Goal: Obtain resource: Download file/media

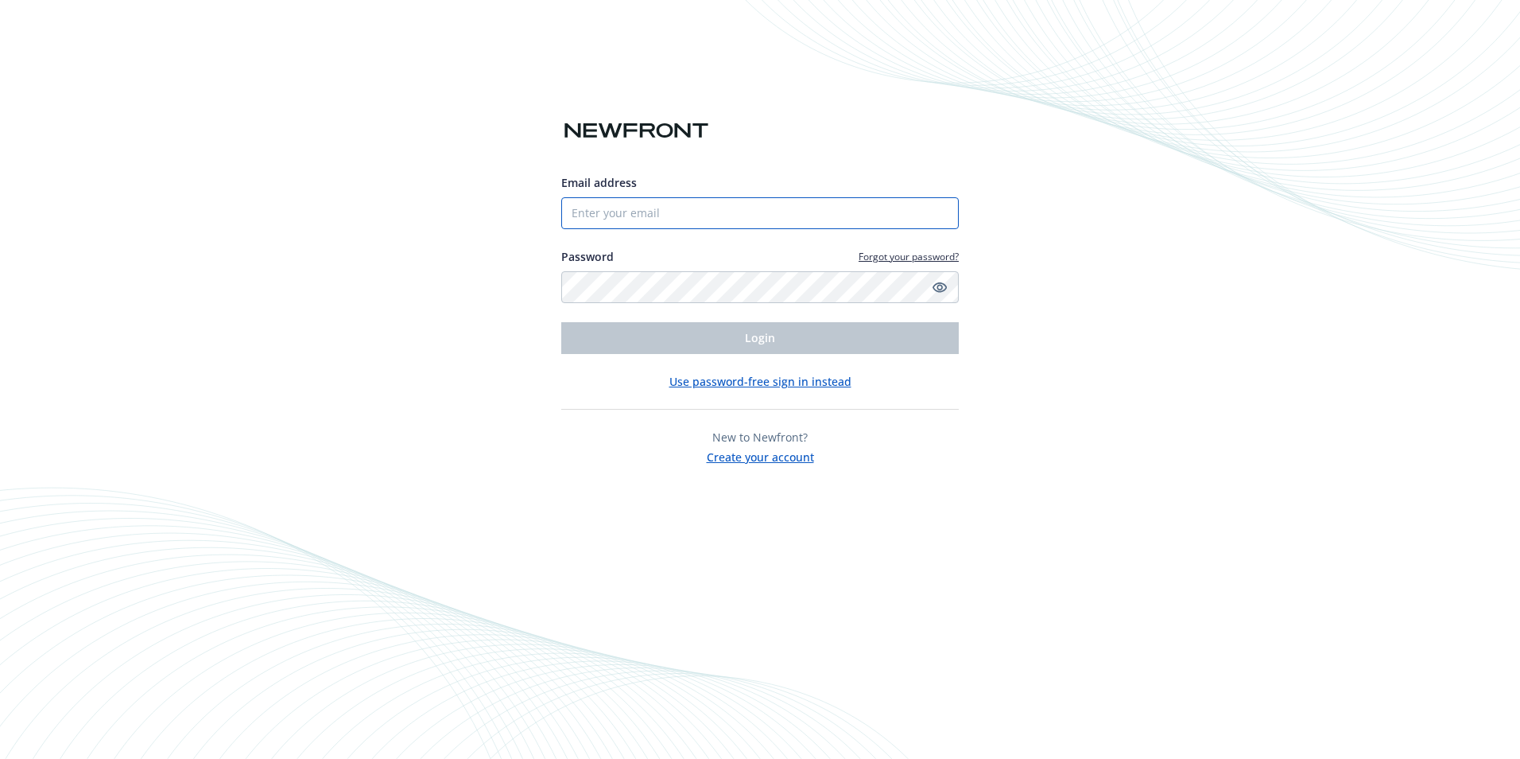
click at [660, 220] on input "Email address" at bounding box center [760, 213] width 398 height 32
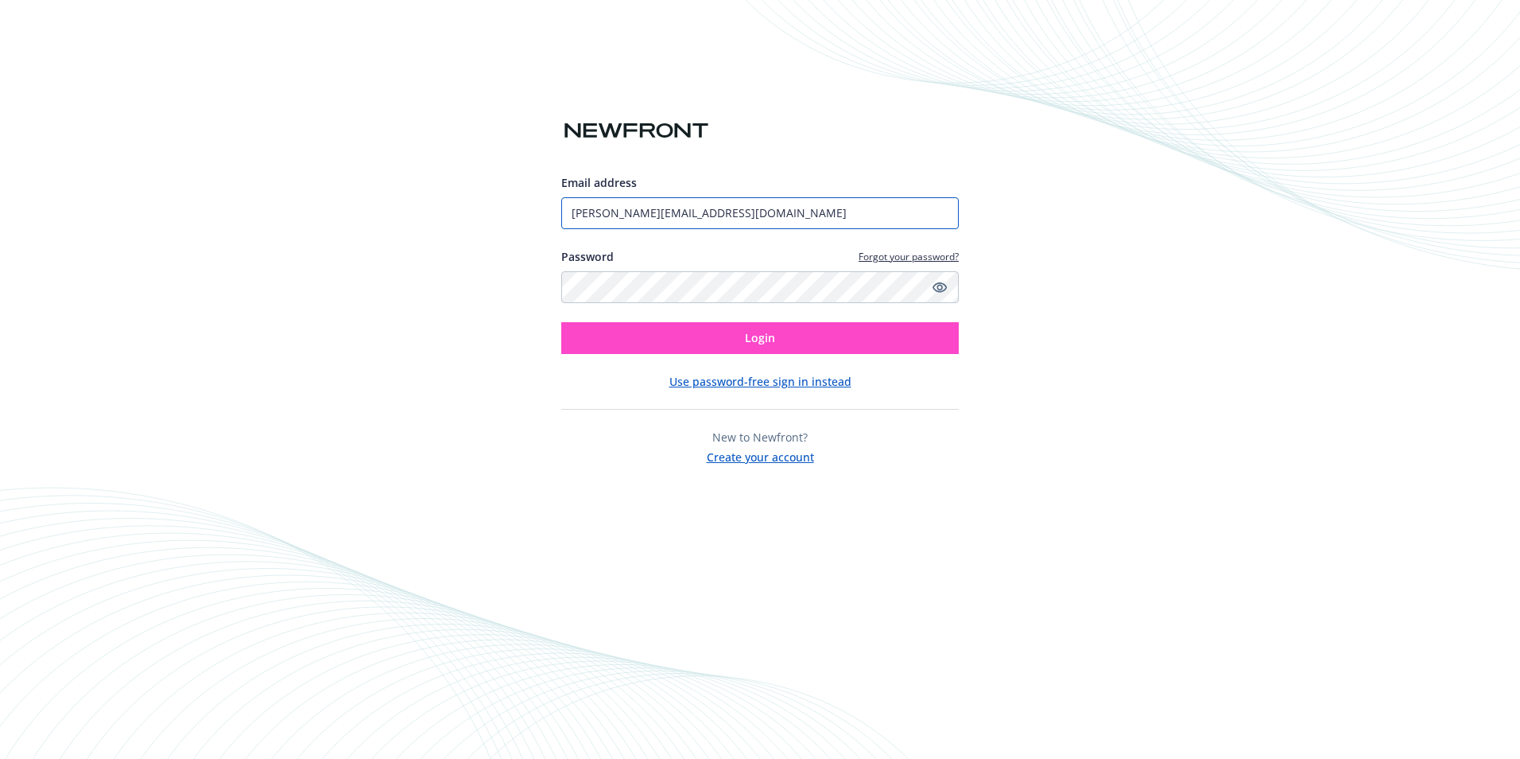
type input "[PERSON_NAME][EMAIL_ADDRESS][DOMAIN_NAME]"
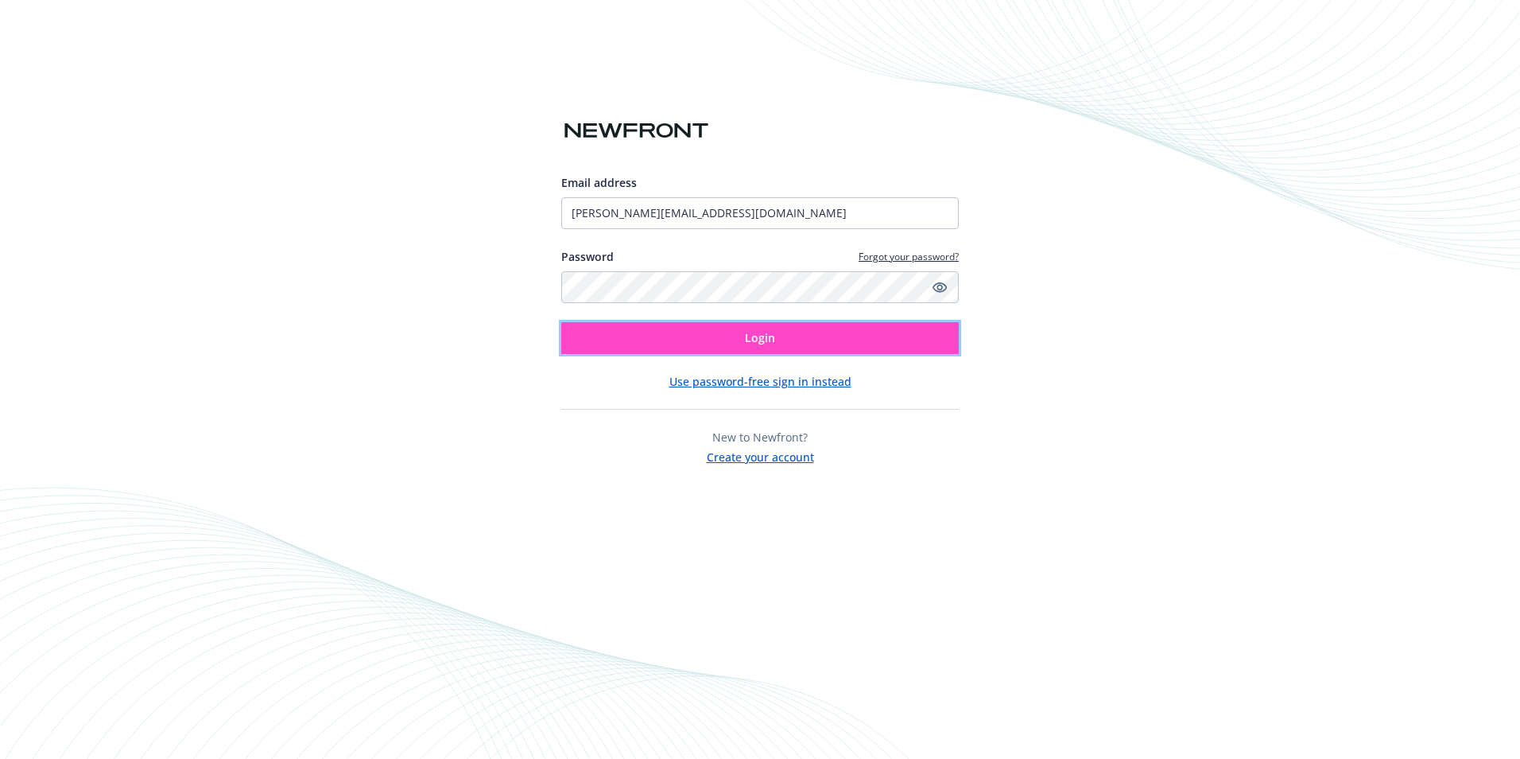
click at [743, 336] on button "Login" at bounding box center [760, 338] width 398 height 32
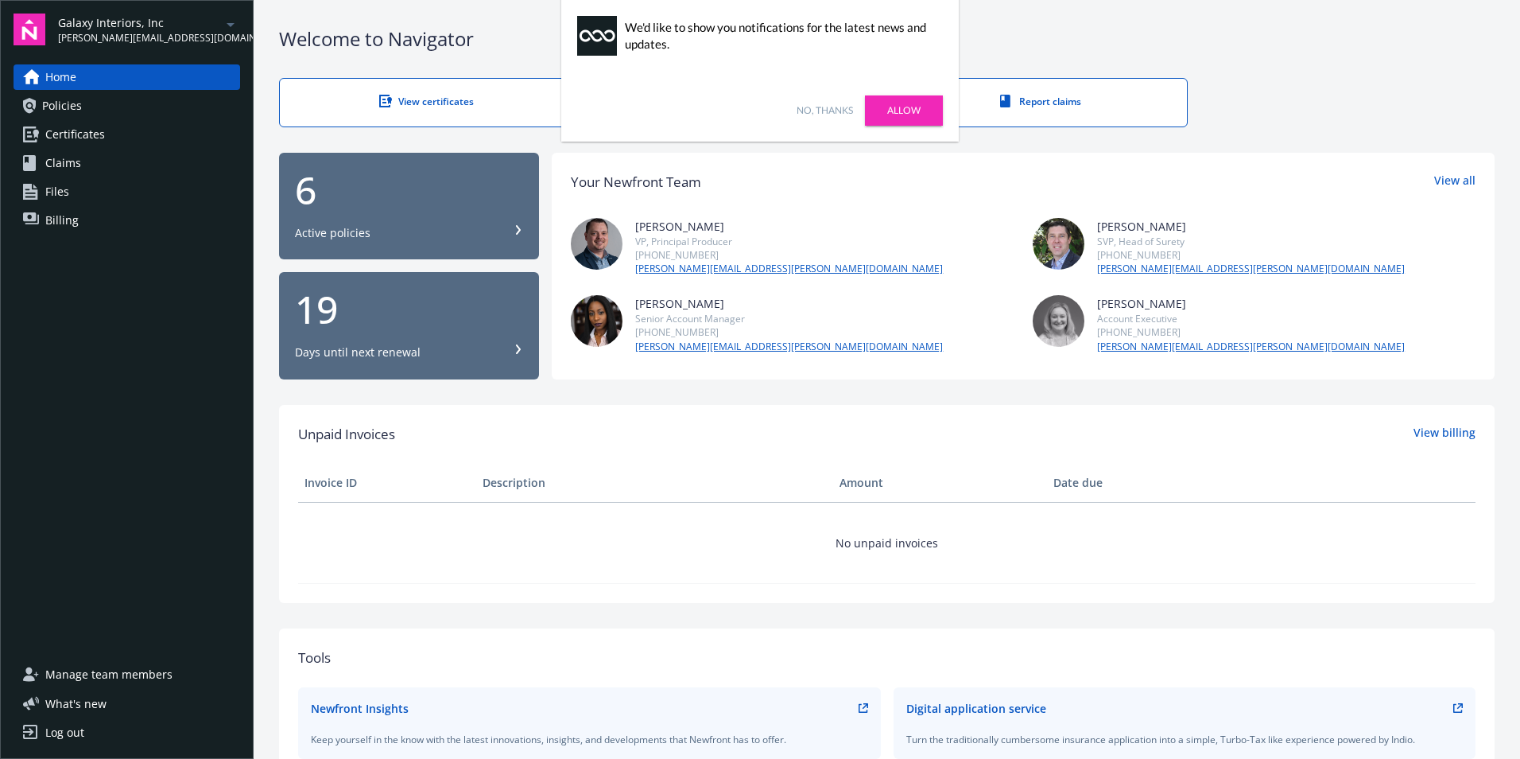
click at [909, 106] on link "Allow" at bounding box center [904, 110] width 78 height 30
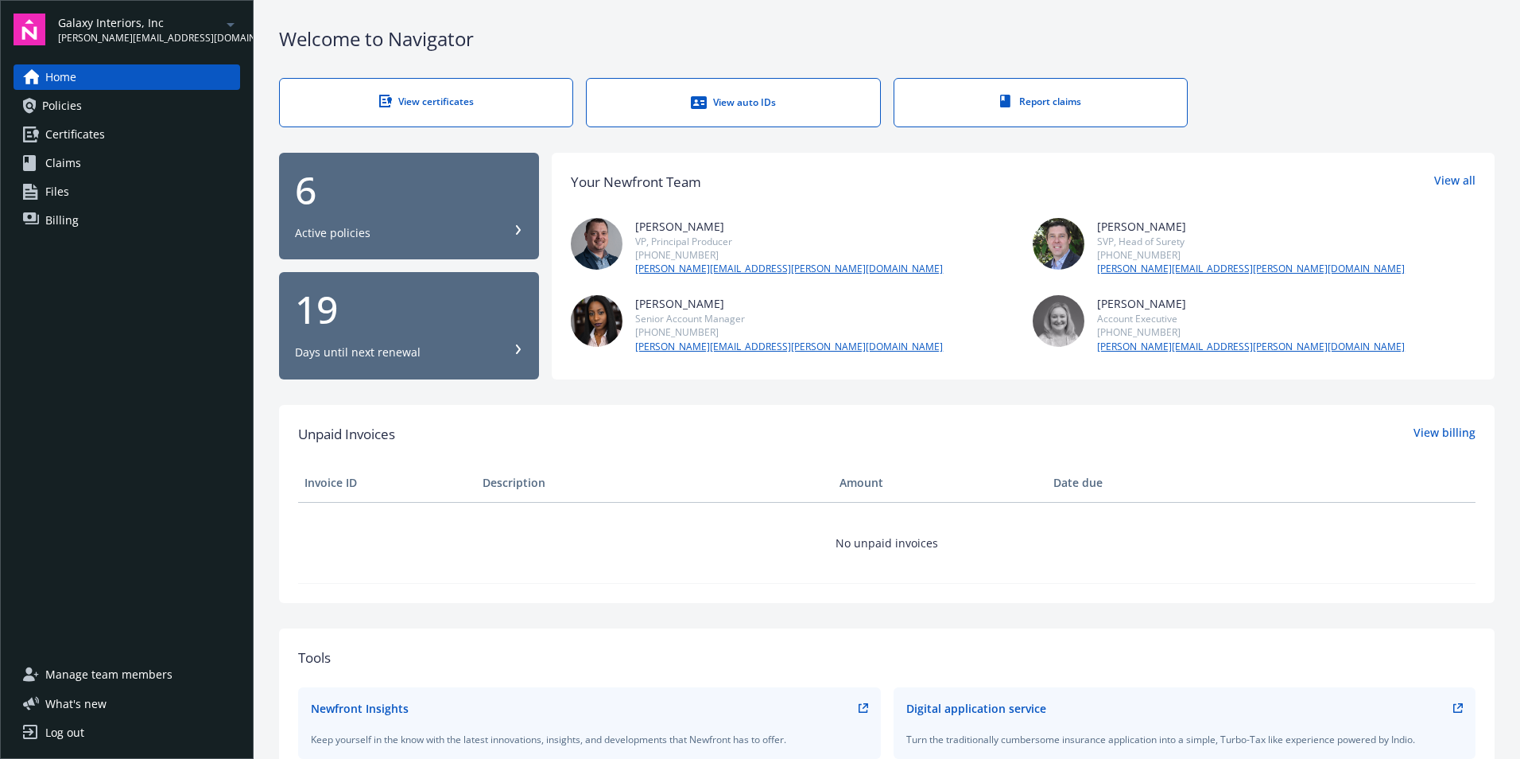
click at [748, 95] on div "View auto IDs" at bounding box center [733, 103] width 229 height 16
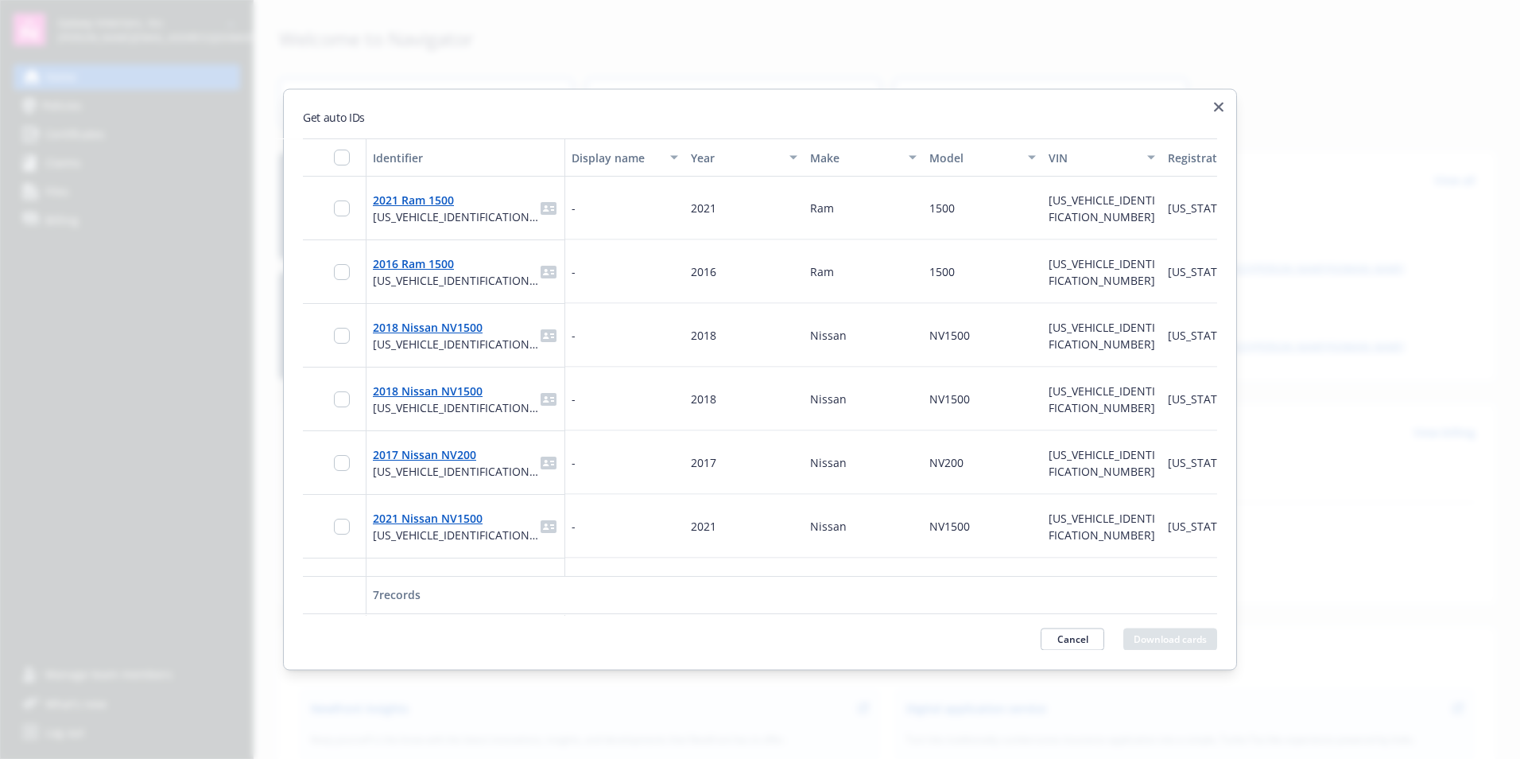
click at [1213, 109] on h2 "Get auto IDs" at bounding box center [760, 117] width 915 height 17
click at [1217, 107] on icon "button" at bounding box center [1219, 108] width 10 height 10
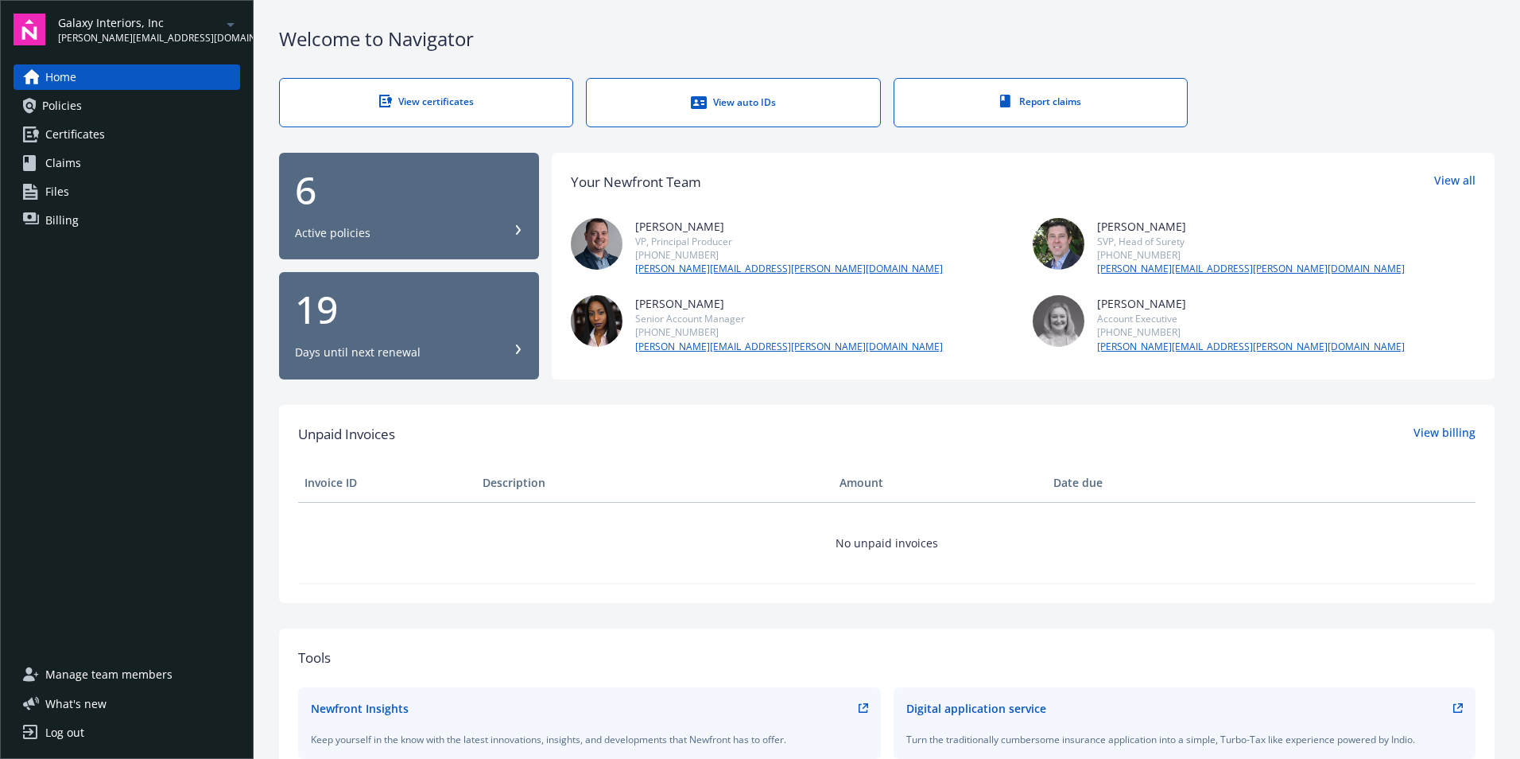
click at [52, 111] on span "Policies" at bounding box center [62, 105] width 40 height 25
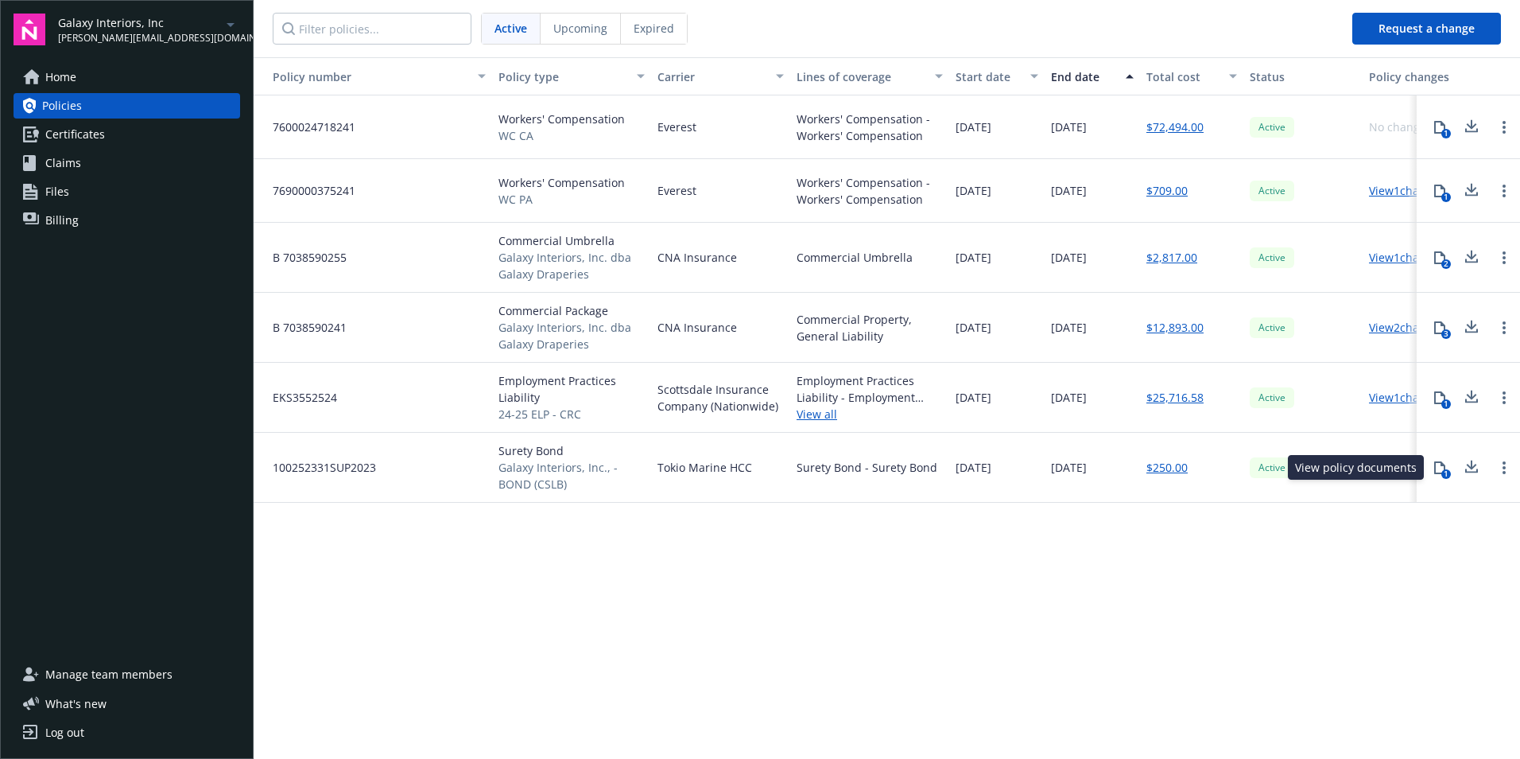
click at [1441, 472] on icon at bounding box center [1440, 467] width 11 height 13
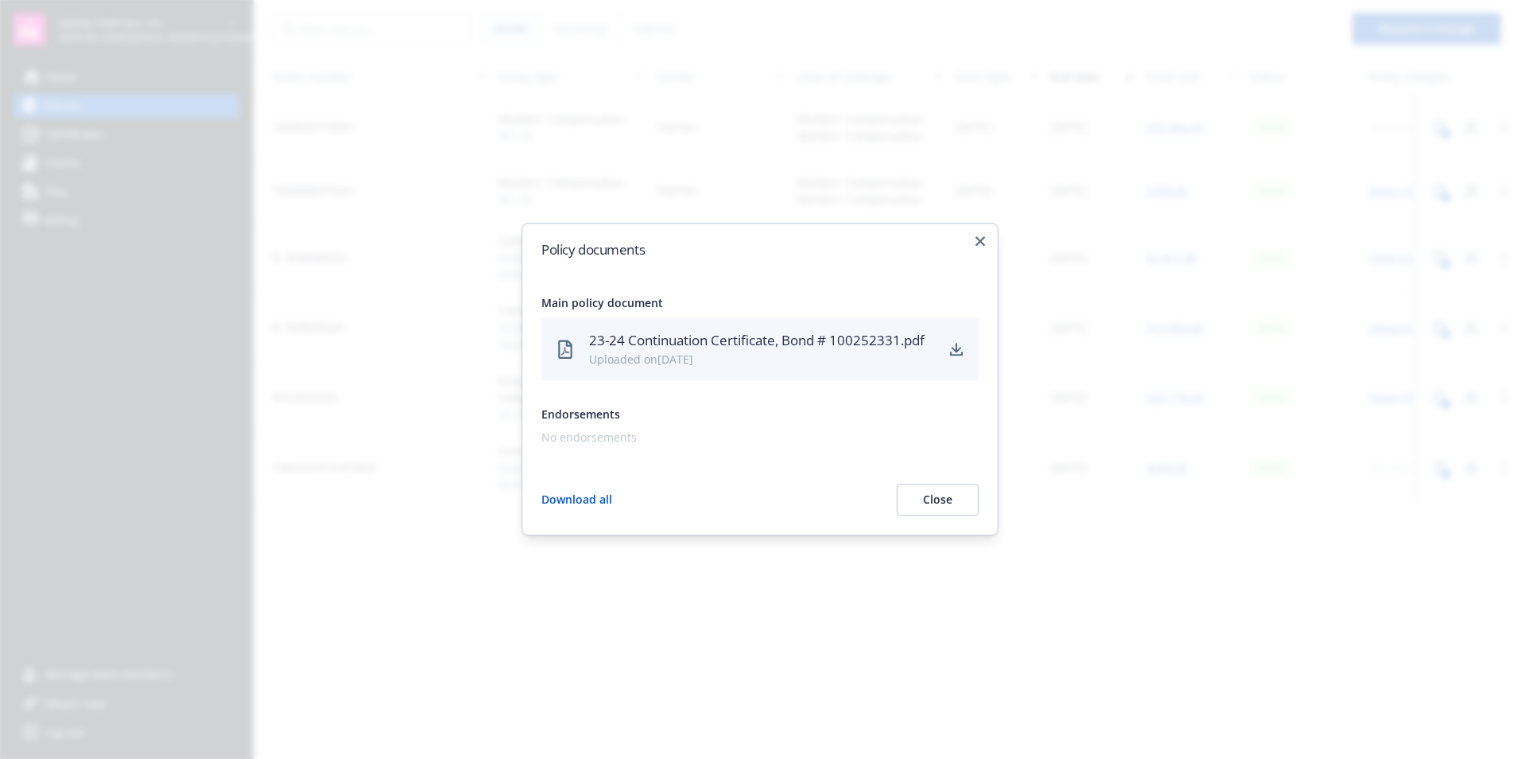
click at [822, 350] on div "23-24 Continuation Certificate, Bond # 100252331.pdf" at bounding box center [761, 340] width 345 height 21
click at [977, 236] on icon "button" at bounding box center [981, 241] width 10 height 10
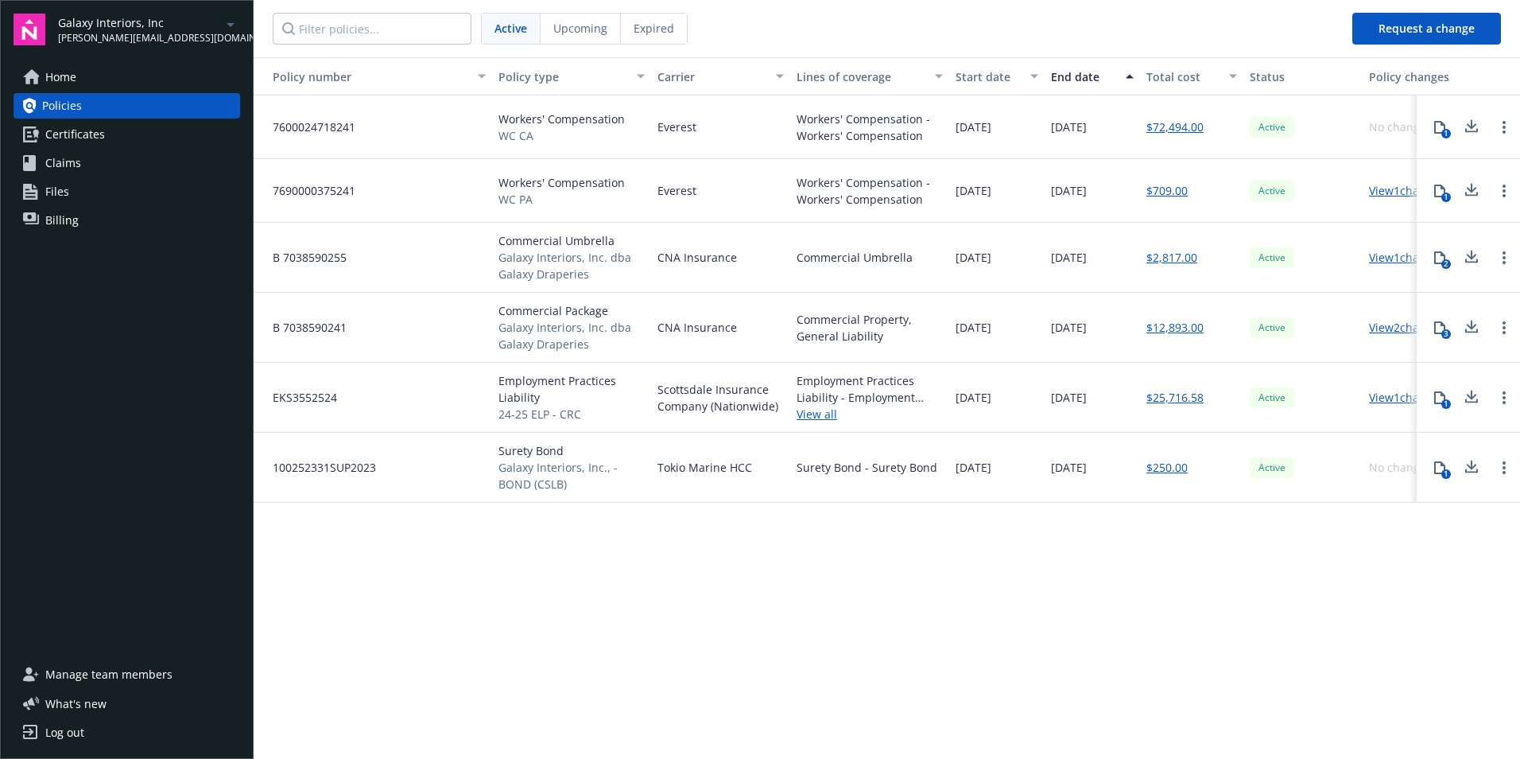
click at [71, 198] on link "Files" at bounding box center [127, 191] width 227 height 25
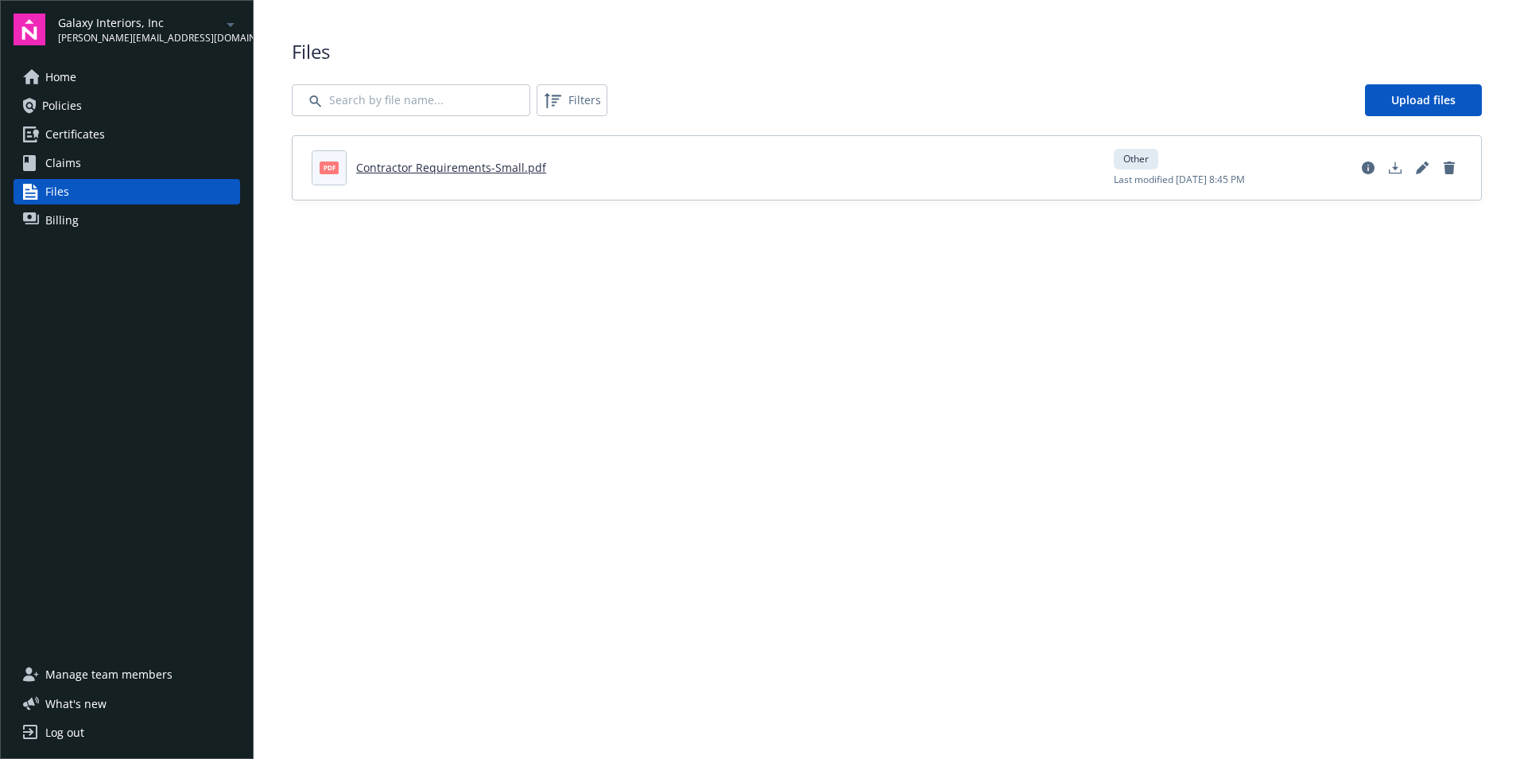
click at [476, 168] on link "Contractor Requirements-Small.pdf" at bounding box center [451, 167] width 190 height 15
click at [71, 78] on span "Home" at bounding box center [60, 76] width 31 height 25
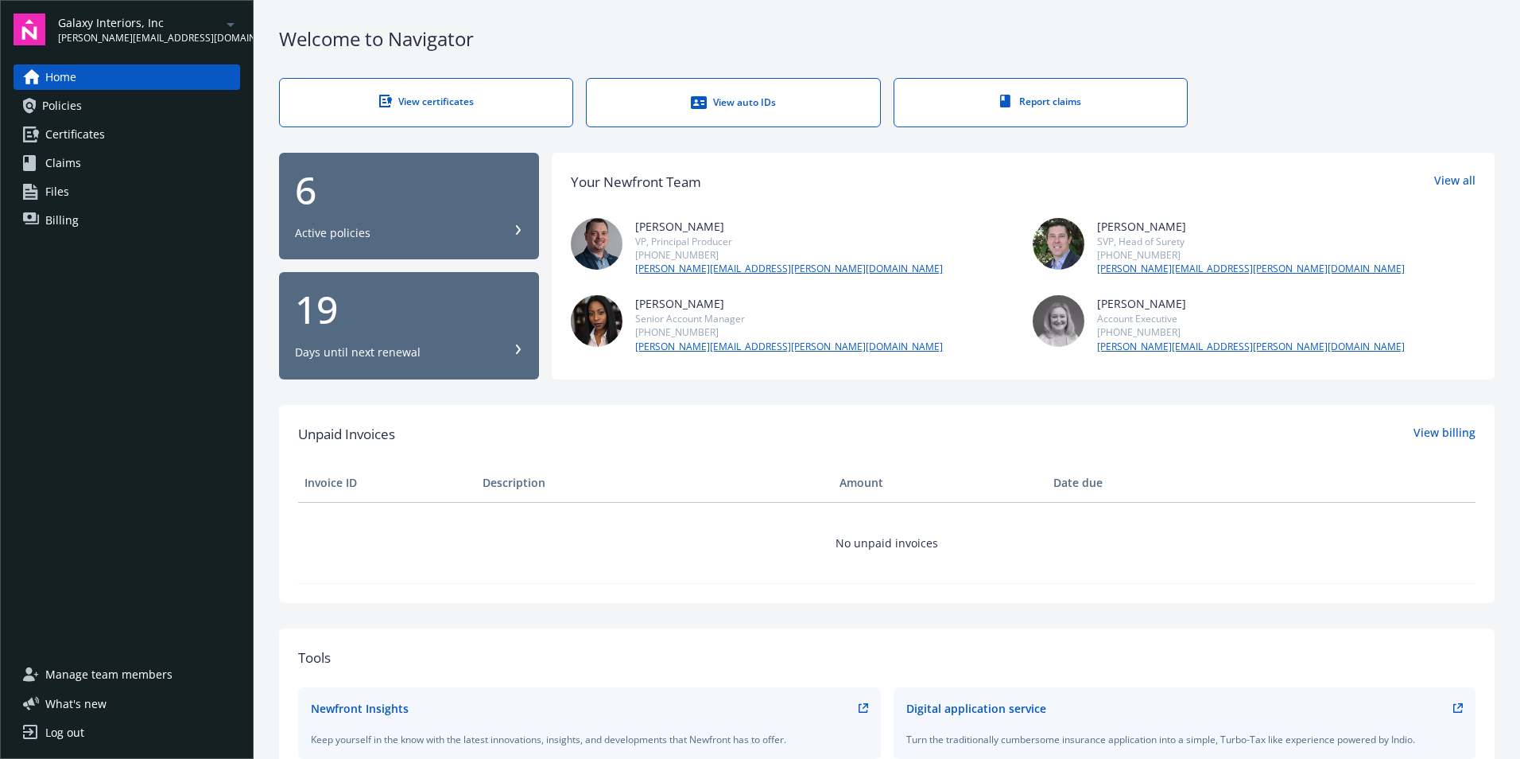
click at [235, 27] on icon "arrowDropDown" at bounding box center [230, 24] width 19 height 19
